Goal: Use online tool/utility: Utilize a website feature to perform a specific function

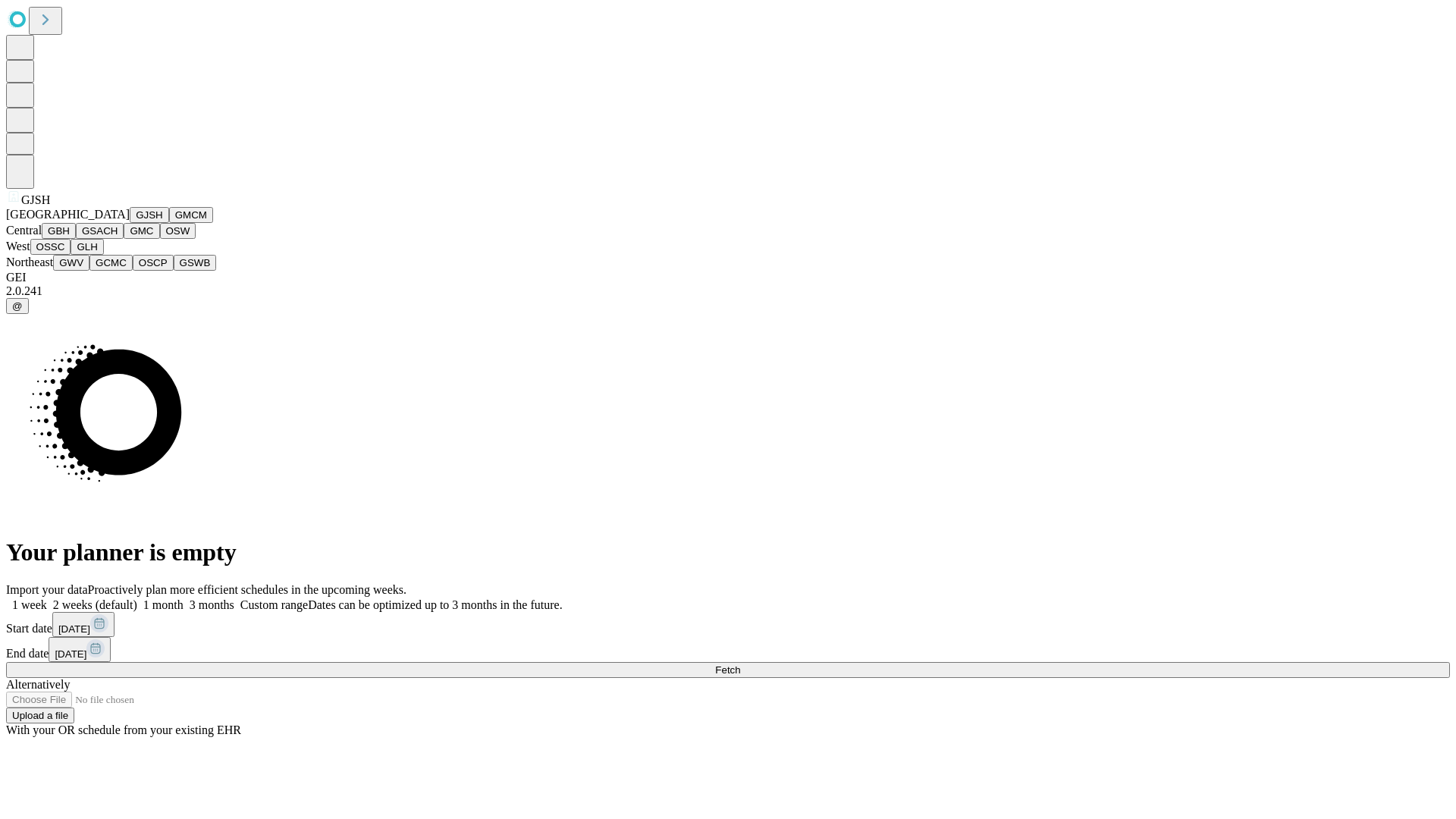
click at [130, 223] on button "GJSH" at bounding box center [149, 215] width 39 height 16
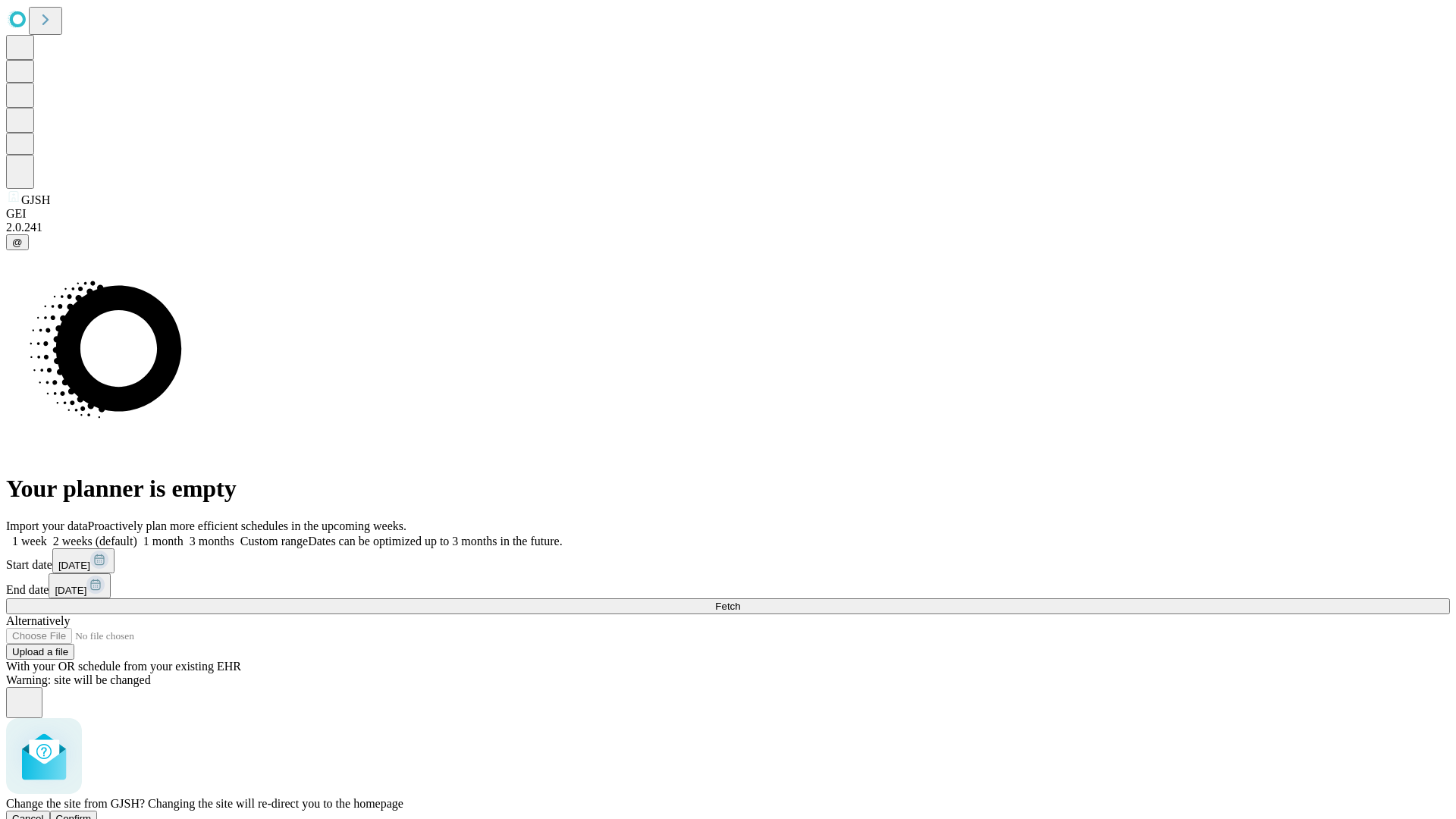
click at [92, 813] on span "Confirm" at bounding box center [73, 819] width 35 height 11
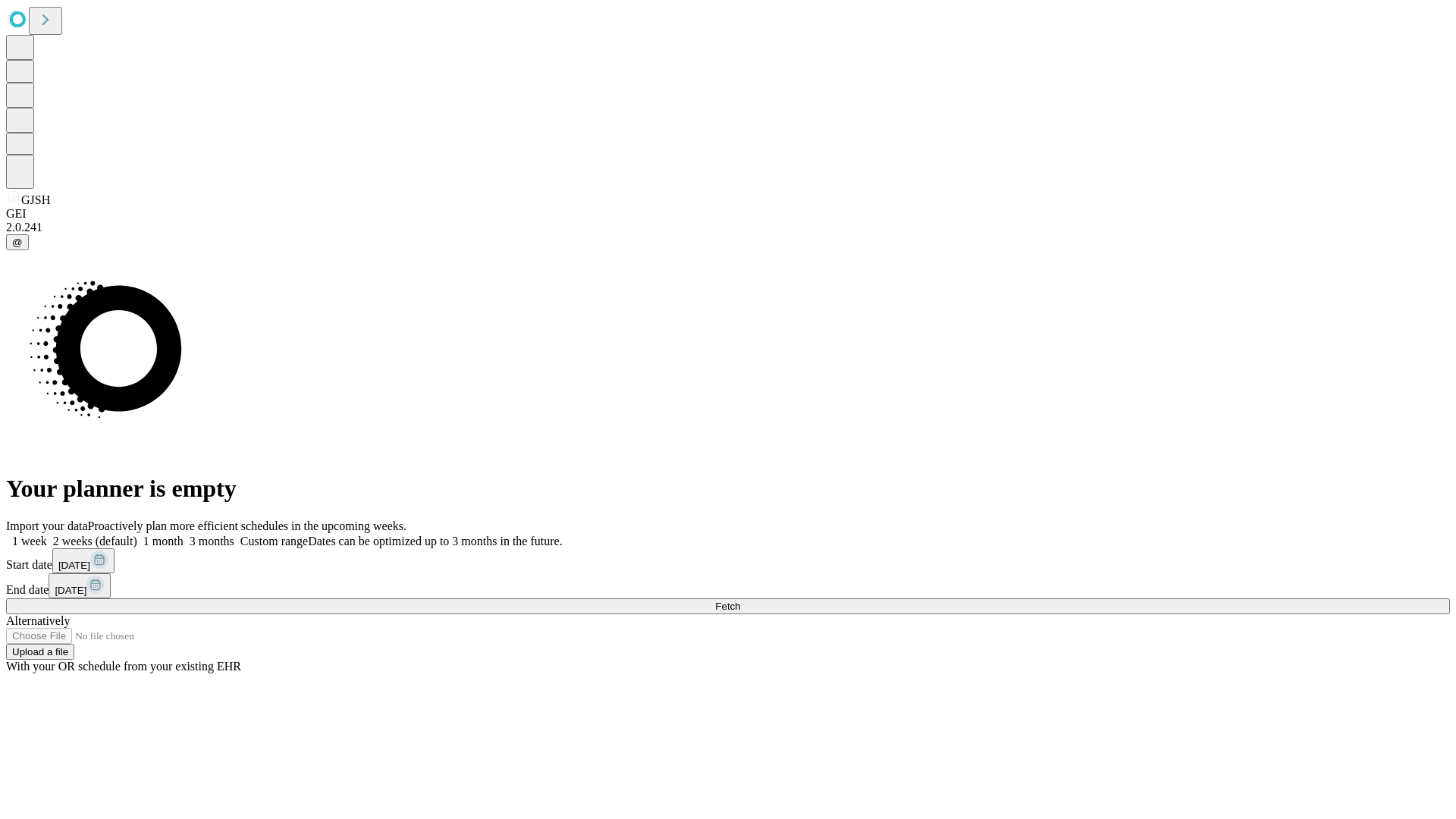
click at [184, 535] on label "1 month" at bounding box center [160, 541] width 46 height 13
click at [740, 601] on span "Fetch" at bounding box center [727, 607] width 25 height 11
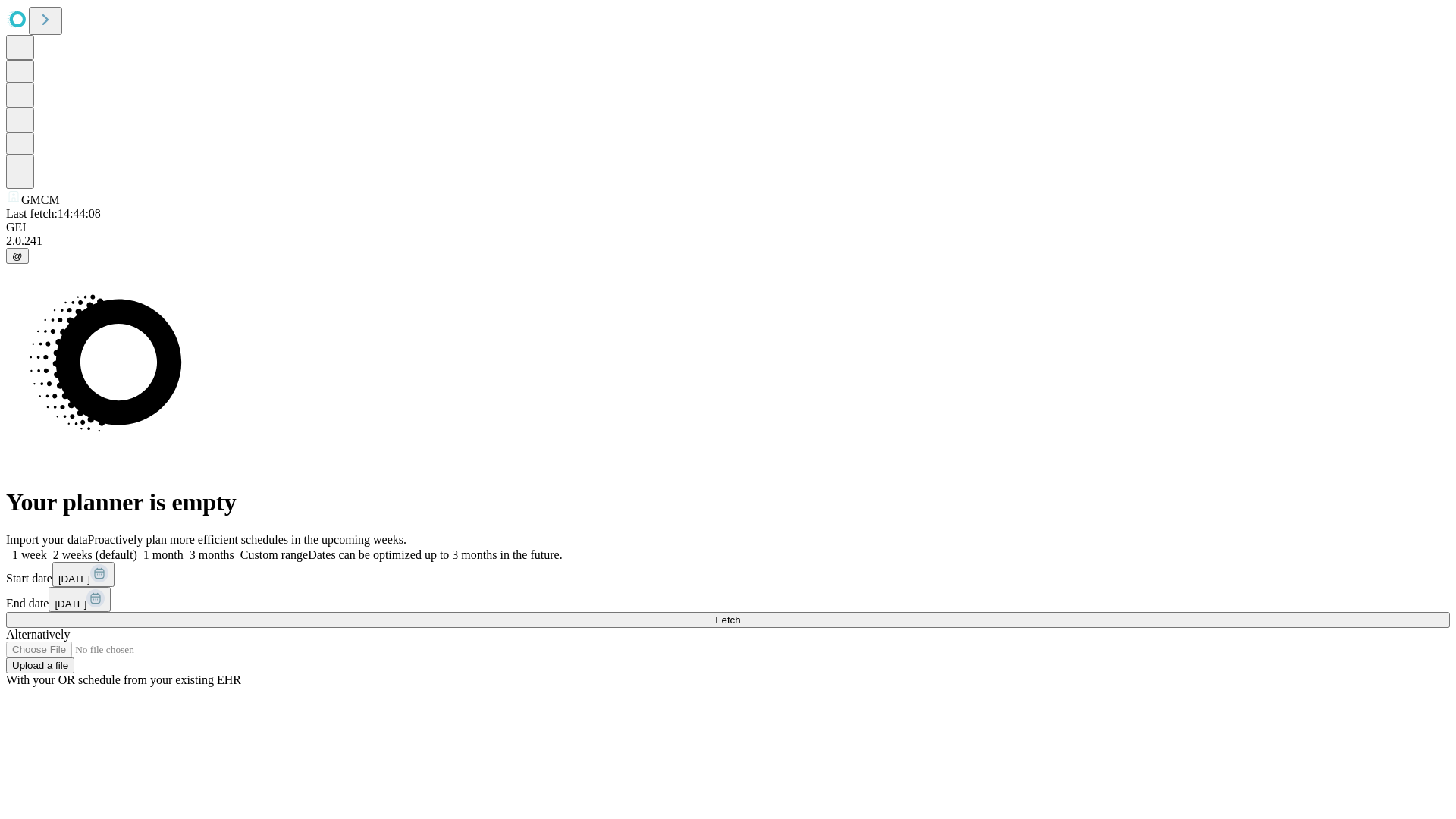
click at [184, 548] on label "1 month" at bounding box center [160, 555] width 46 height 13
click at [740, 614] on span "Fetch" at bounding box center [727, 620] width 25 height 11
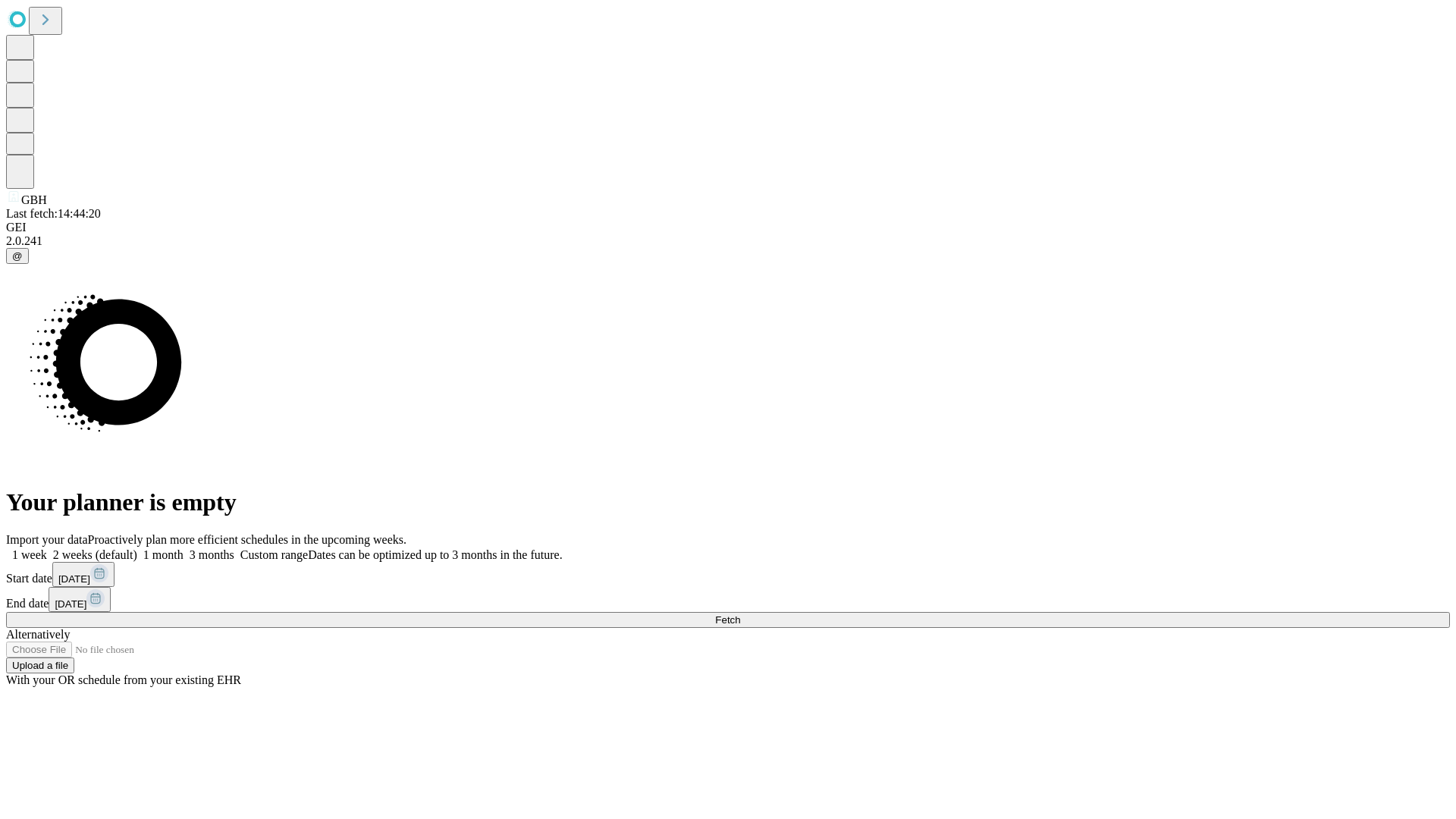
click at [184, 548] on label "1 month" at bounding box center [160, 555] width 46 height 13
click at [740, 614] on span "Fetch" at bounding box center [727, 620] width 25 height 11
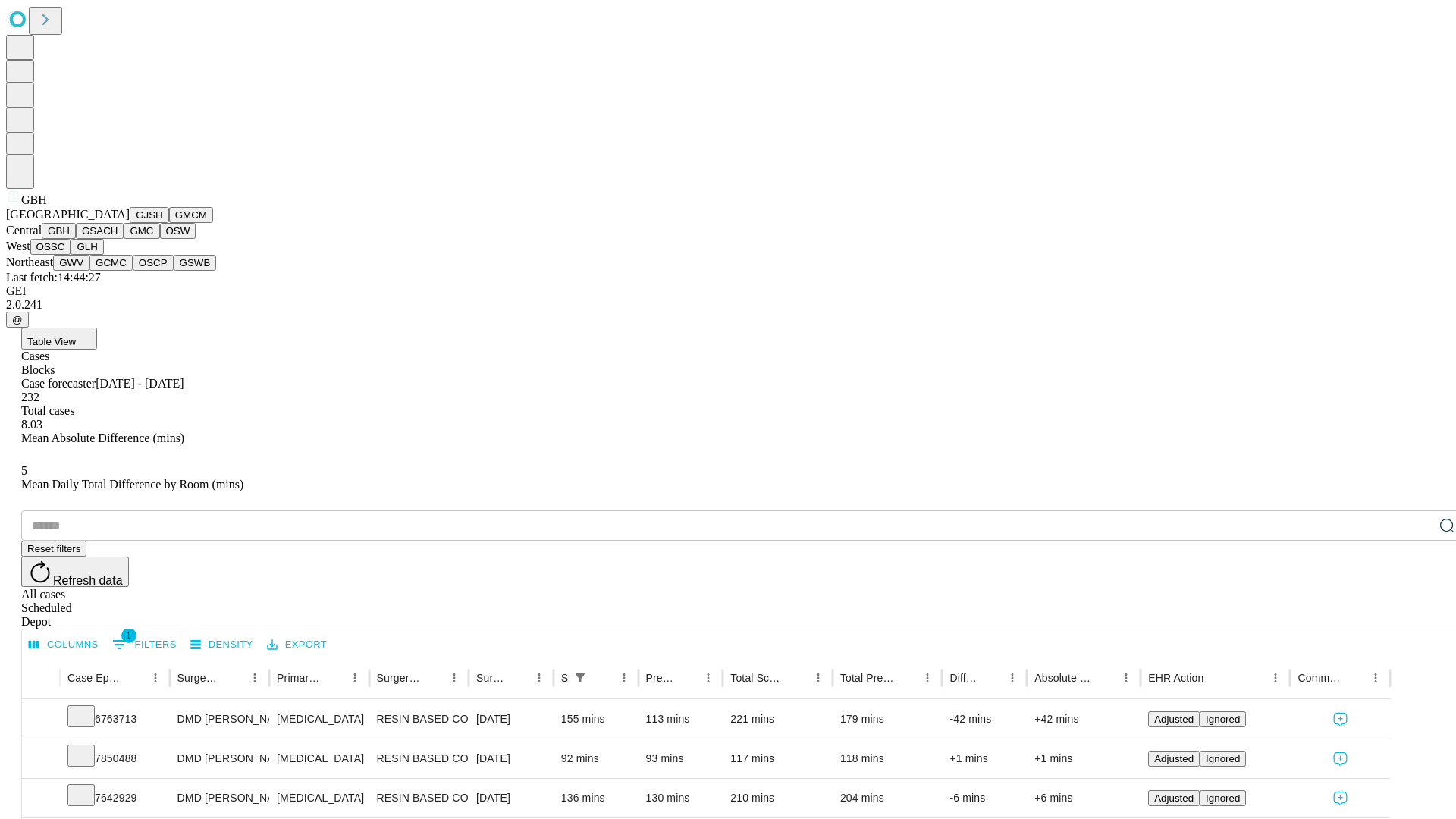
click at [117, 239] on button "GSACH" at bounding box center [100, 230] width 48 height 16
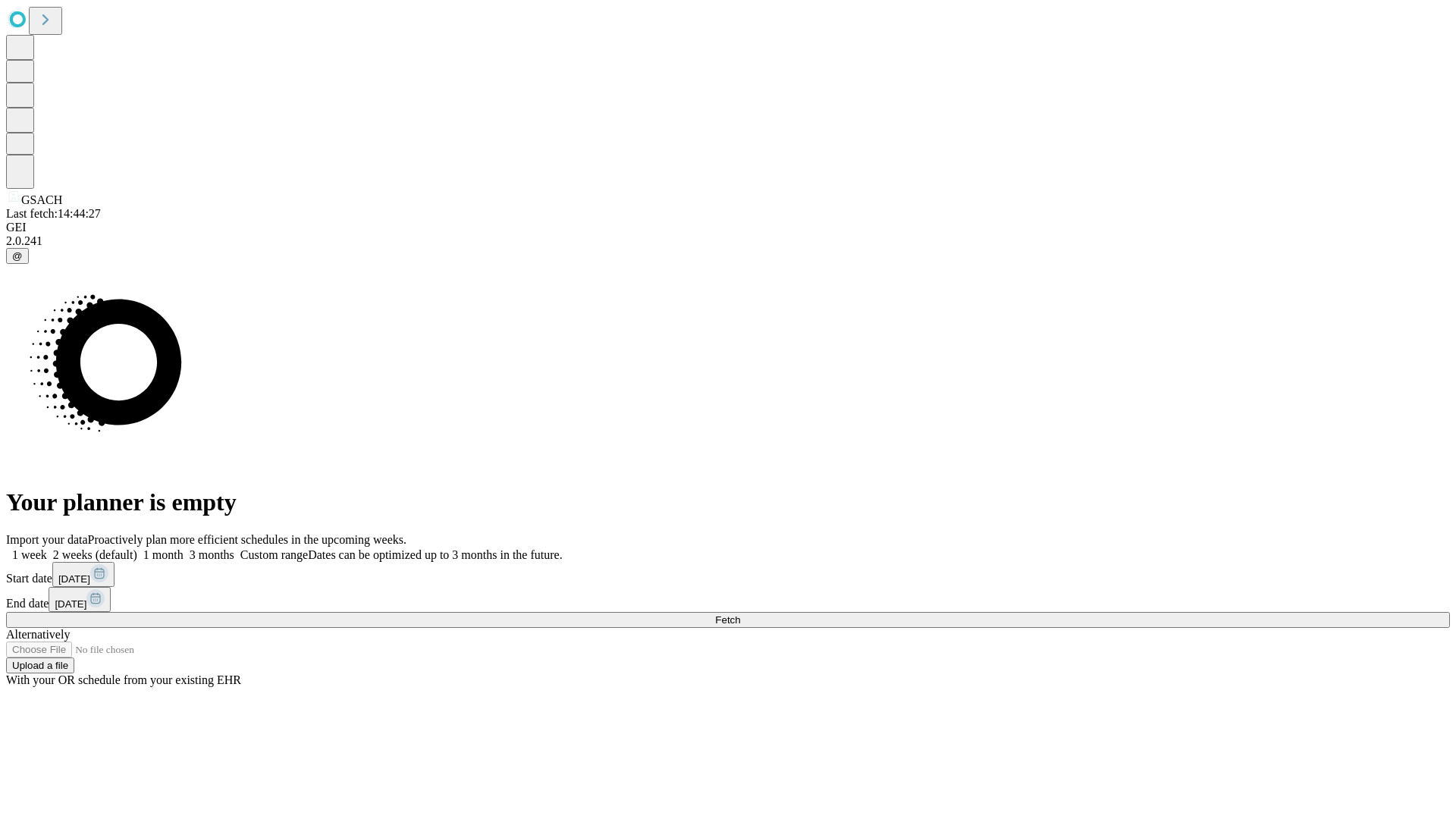
click at [184, 548] on label "1 month" at bounding box center [160, 555] width 46 height 13
click at [740, 614] on span "Fetch" at bounding box center [727, 620] width 25 height 11
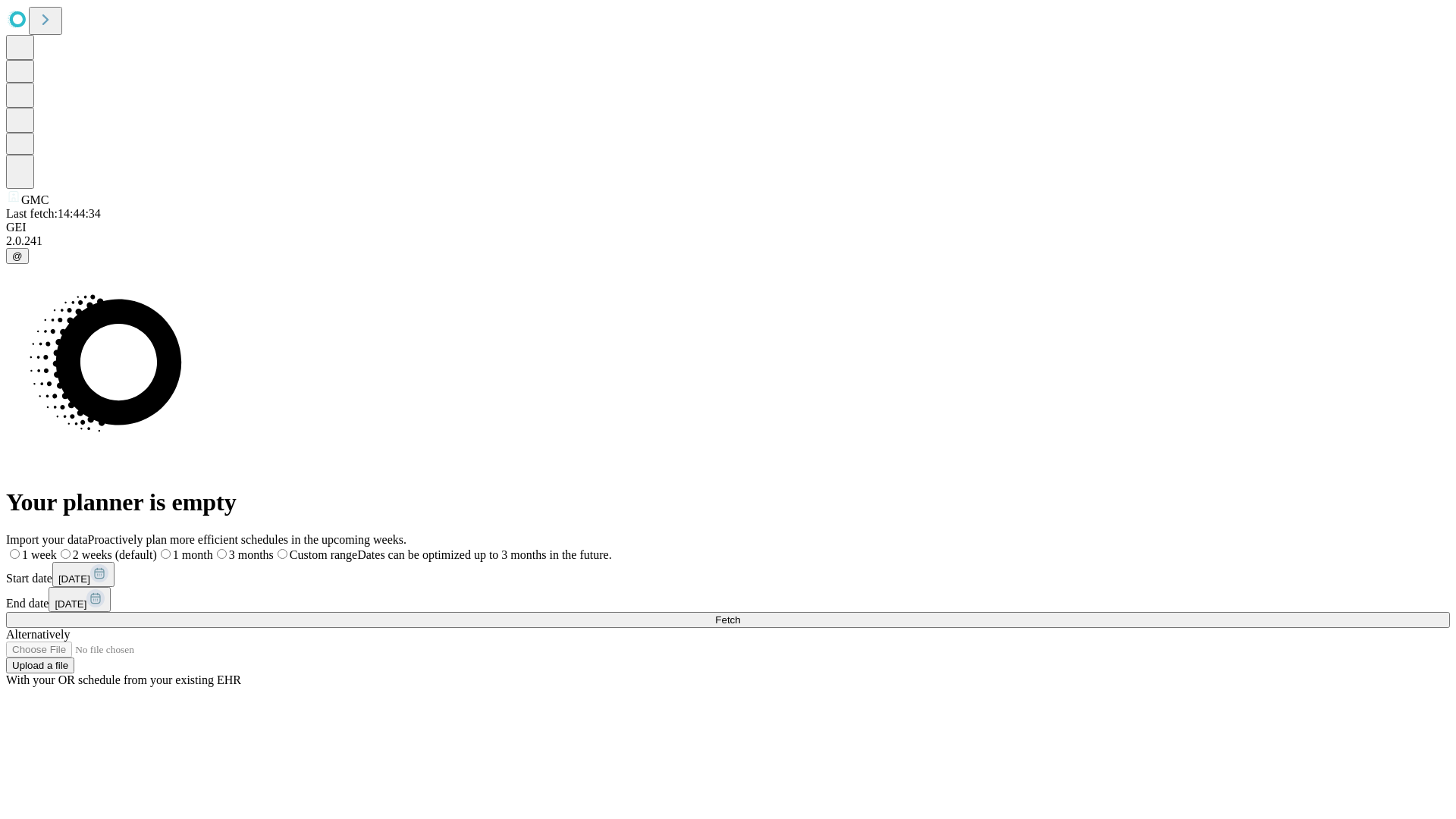
click at [213, 548] on label "1 month" at bounding box center [184, 555] width 56 height 13
click at [740, 614] on span "Fetch" at bounding box center [727, 620] width 25 height 11
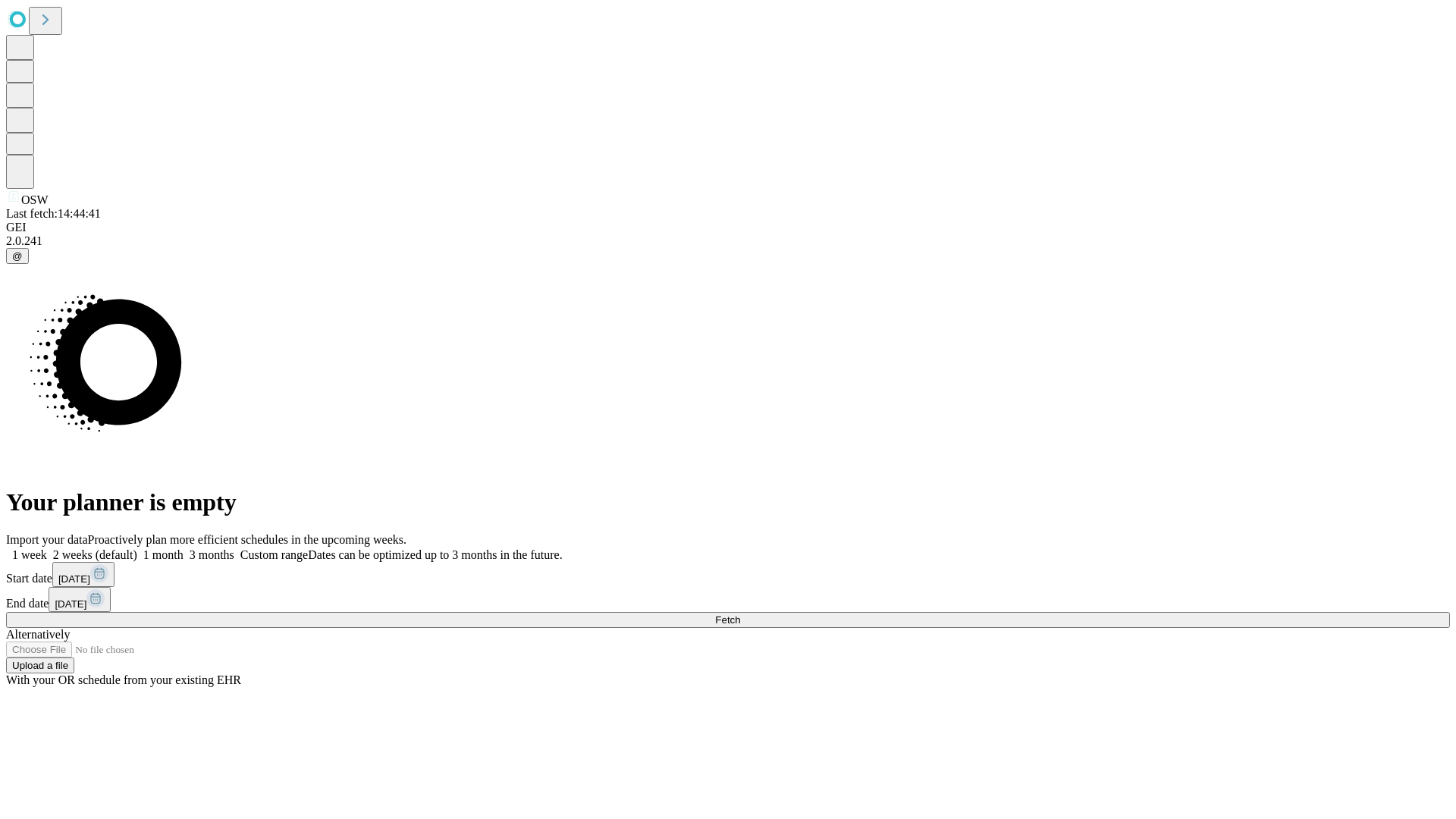
click at [184, 548] on label "1 month" at bounding box center [160, 555] width 46 height 13
click at [740, 614] on span "Fetch" at bounding box center [727, 620] width 25 height 11
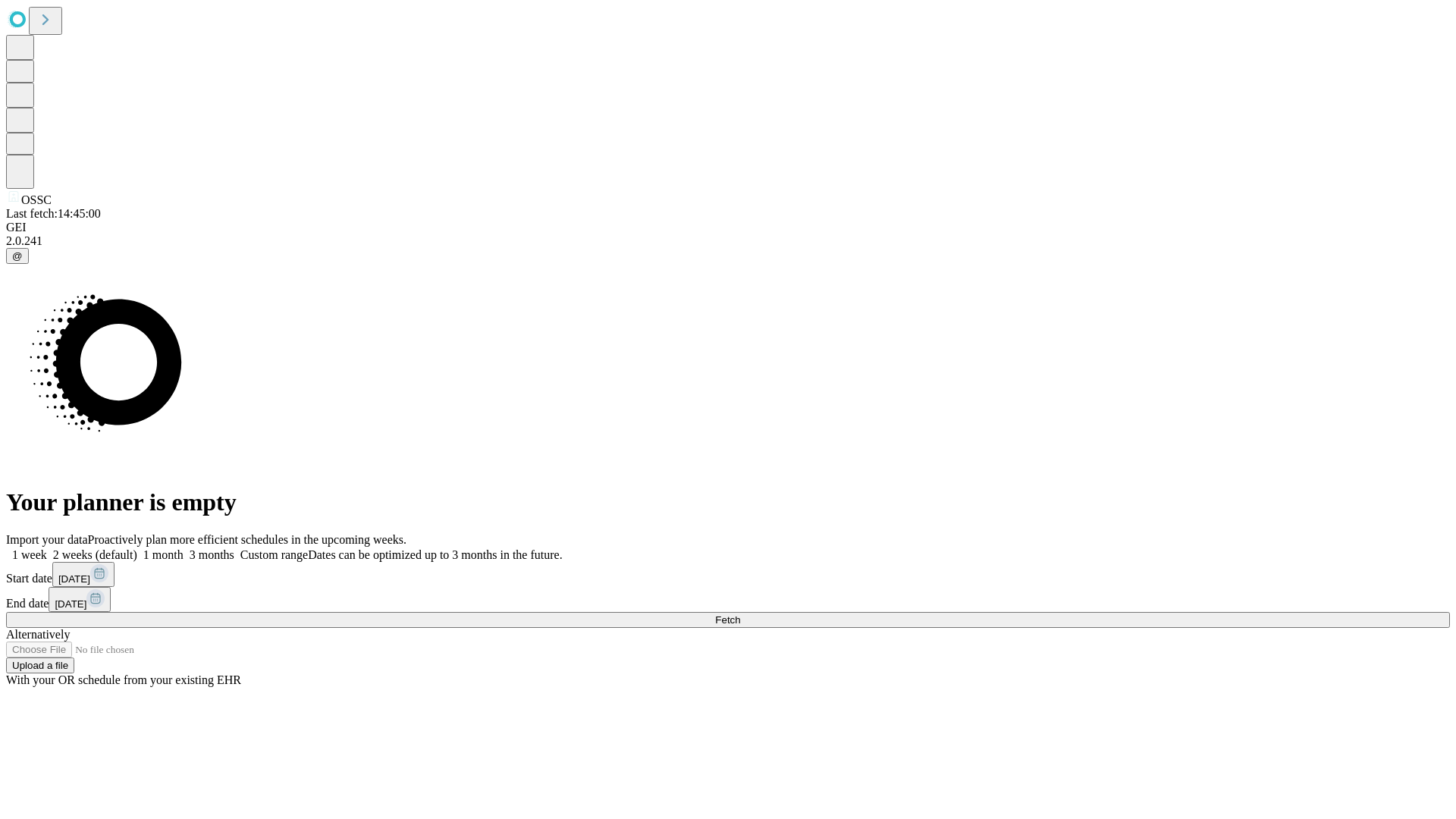
click at [184, 548] on label "1 month" at bounding box center [160, 555] width 46 height 13
click at [740, 614] on span "Fetch" at bounding box center [727, 620] width 25 height 11
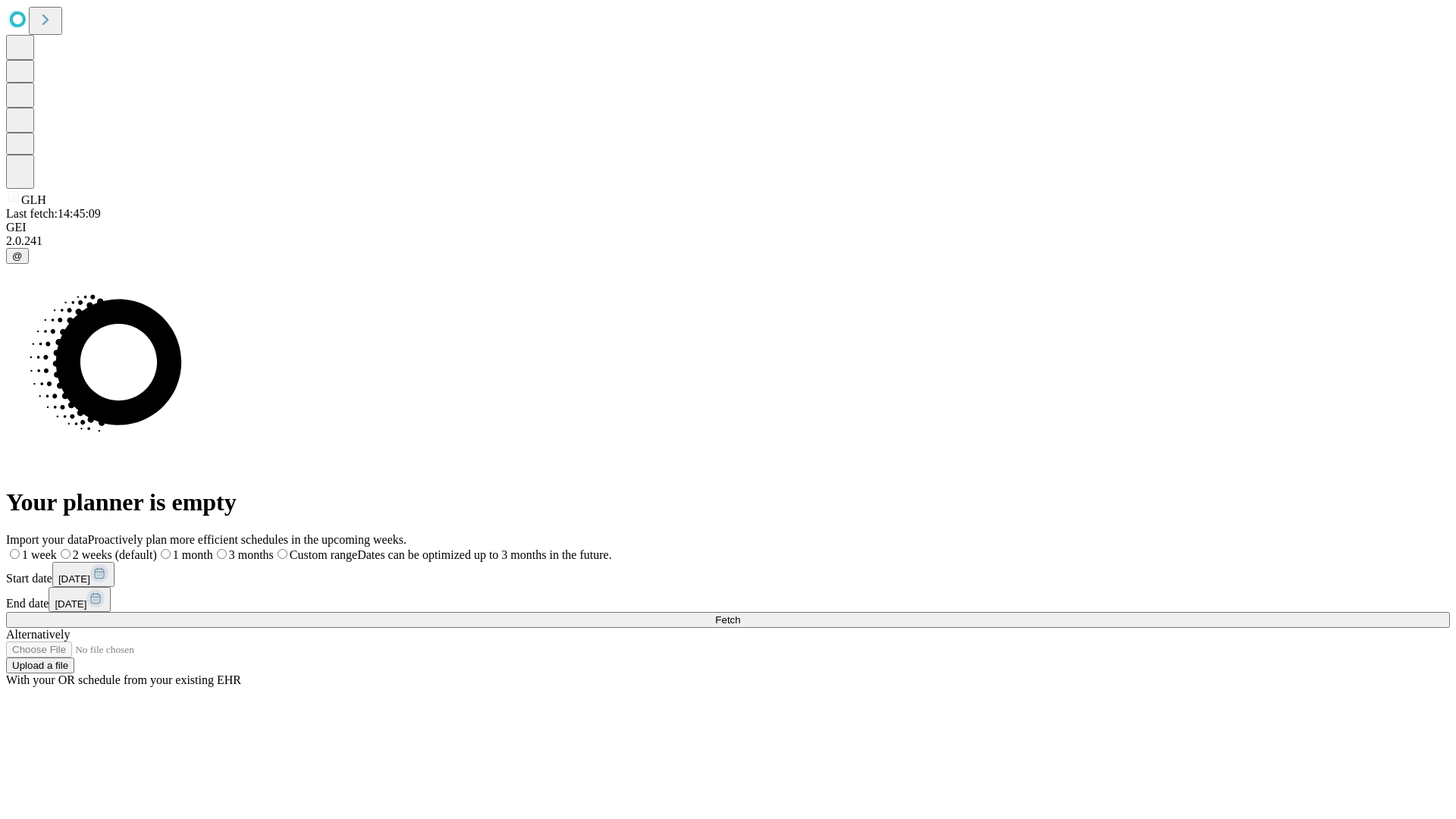
click at [213, 548] on label "1 month" at bounding box center [184, 555] width 56 height 13
click at [740, 614] on span "Fetch" at bounding box center [727, 620] width 25 height 11
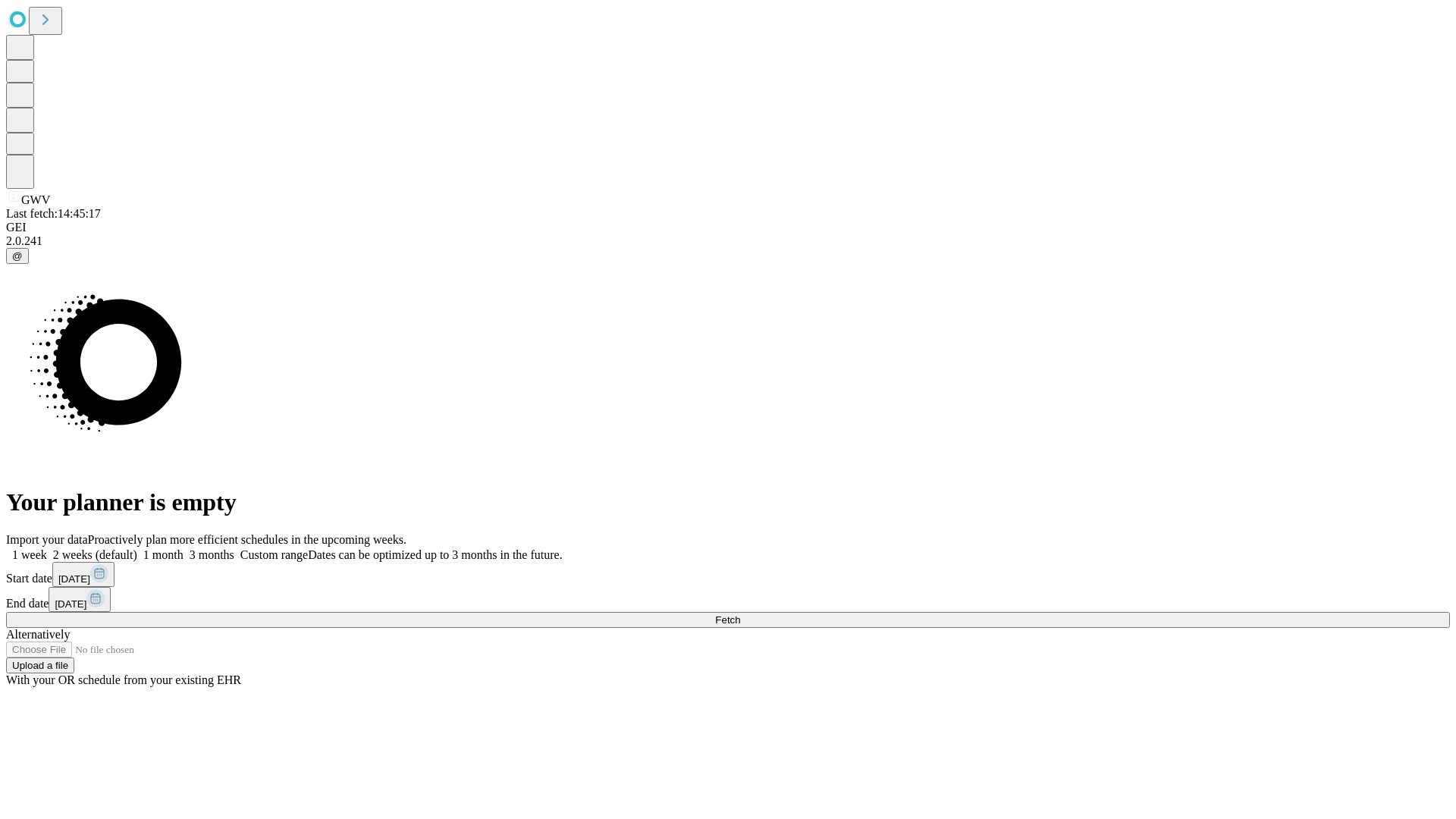
click at [184, 548] on label "1 month" at bounding box center [160, 555] width 46 height 13
click at [740, 614] on span "Fetch" at bounding box center [727, 620] width 25 height 11
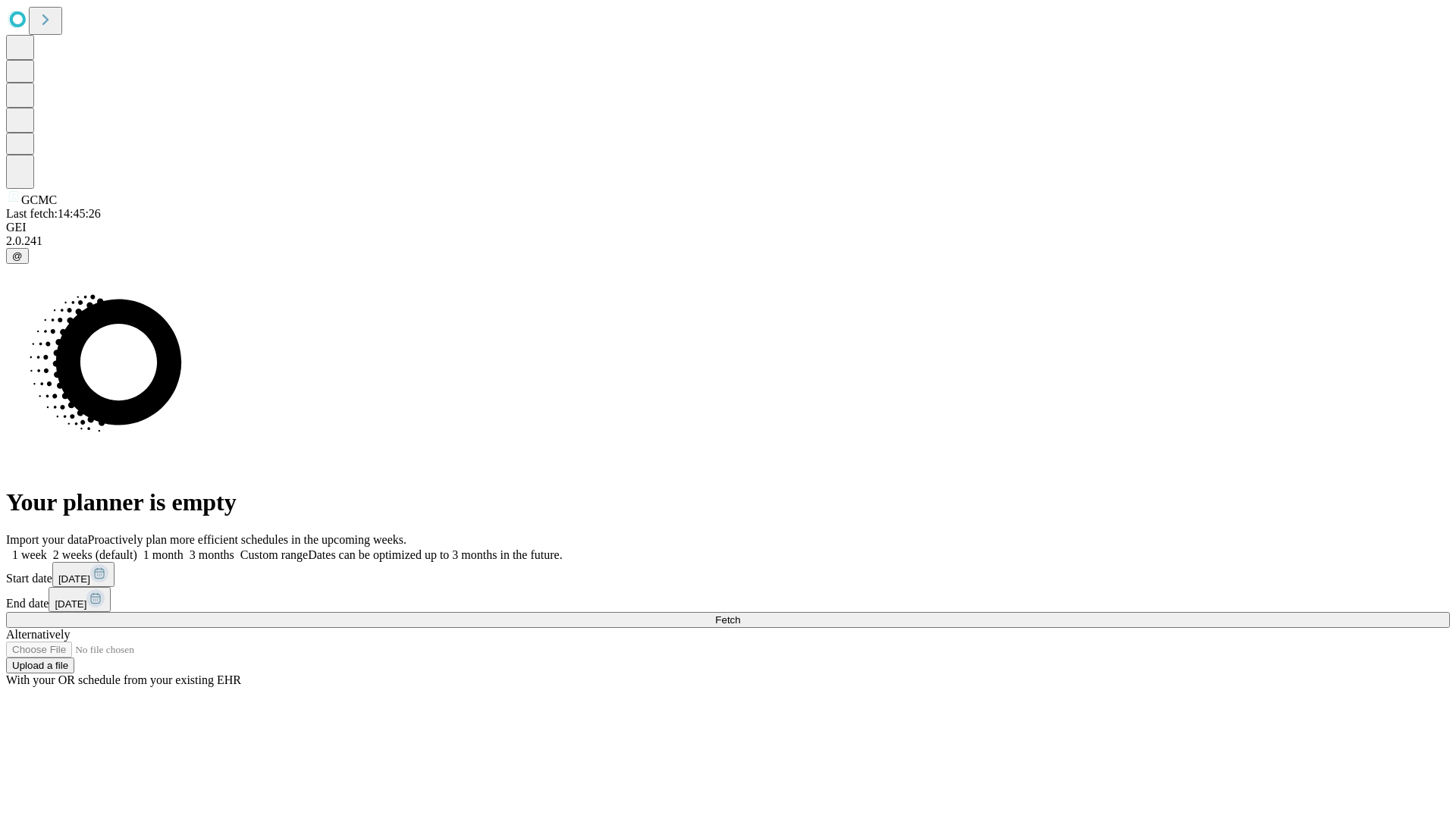
click at [740, 614] on span "Fetch" at bounding box center [727, 620] width 25 height 11
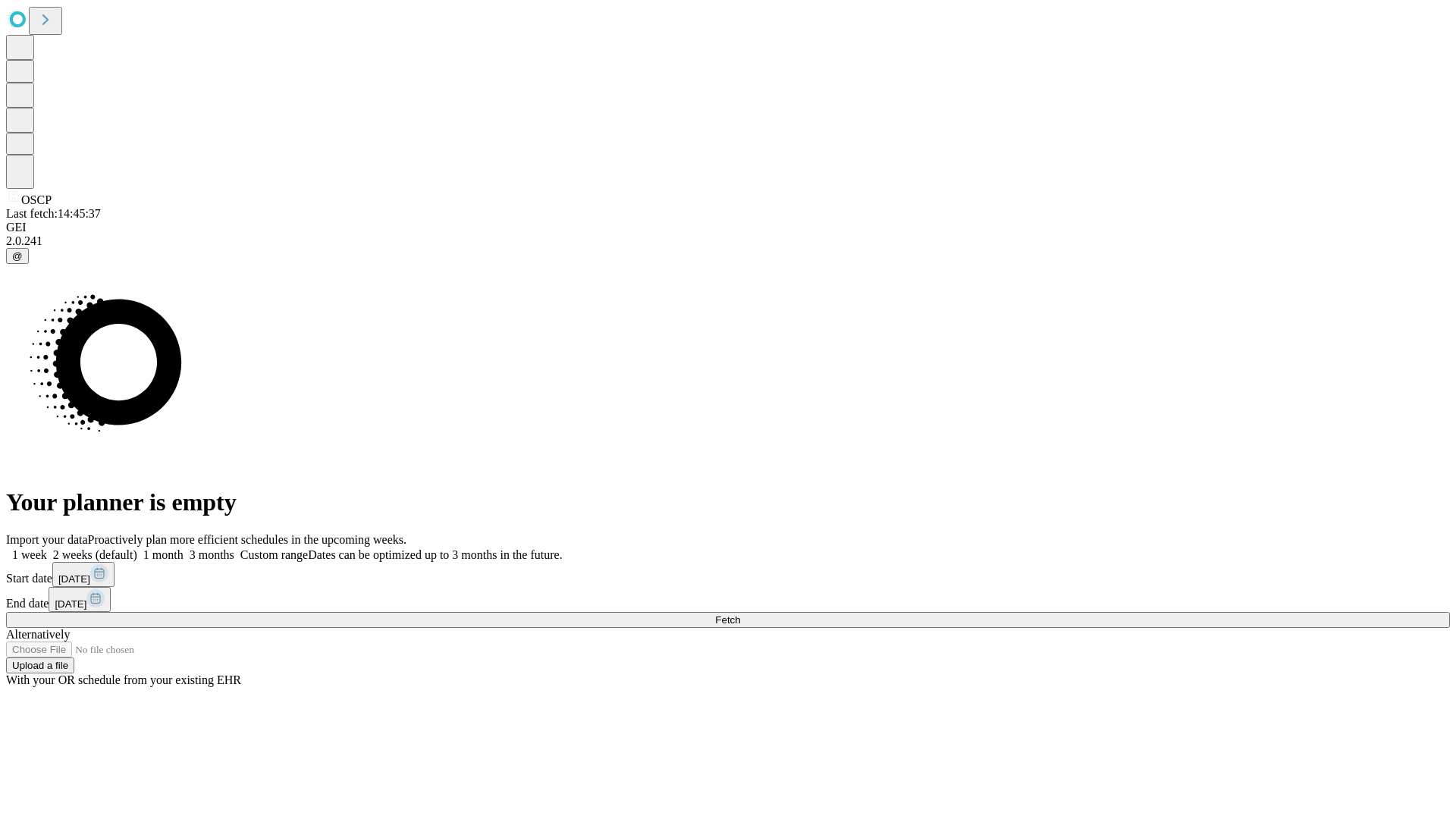
click at [184, 548] on label "1 month" at bounding box center [160, 555] width 46 height 13
click at [740, 614] on span "Fetch" at bounding box center [727, 620] width 25 height 11
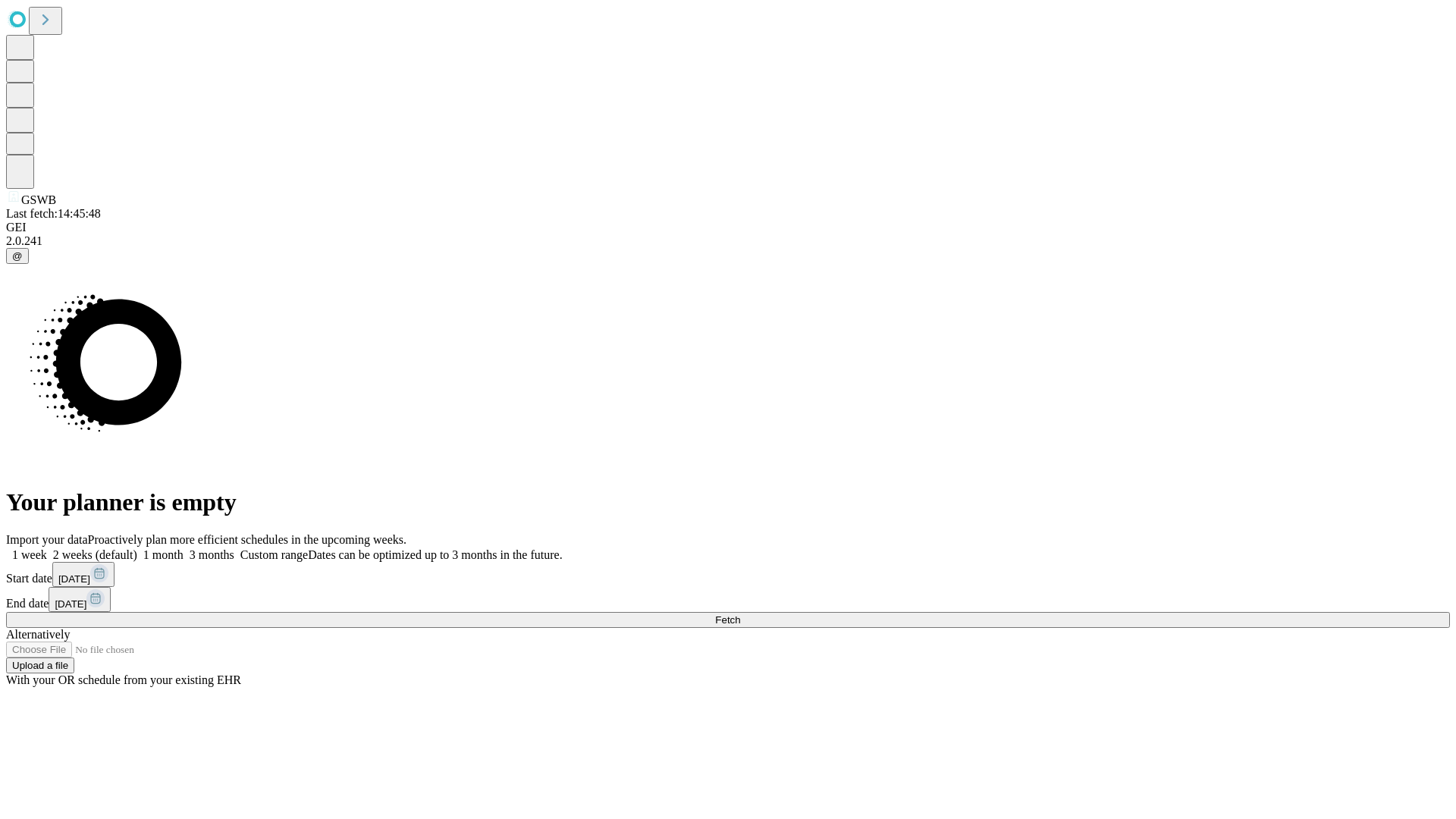
click at [740, 614] on span "Fetch" at bounding box center [727, 620] width 25 height 11
